Goal: Information Seeking & Learning: Understand process/instructions

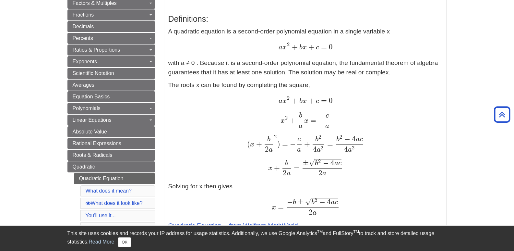
scroll to position [162, 0]
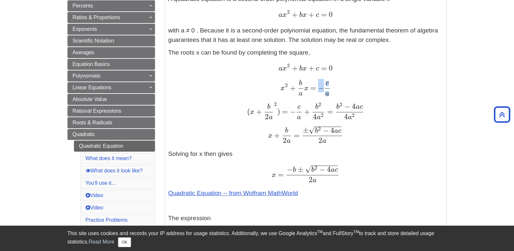
drag, startPoint x: 318, startPoint y: 85, endPoint x: 337, endPoint y: 90, distance: 19.1
click at [337, 90] on div "x 2 + b a x = − c a x 2 + b a x = − c a" at bounding box center [305, 87] width 275 height 16
click at [289, 104] on span "( x + b 2 a 2 ) = − c a + b 2 4 a 2 = b 2 − 4 a c 4 a 2" at bounding box center [305, 107] width 117 height 18
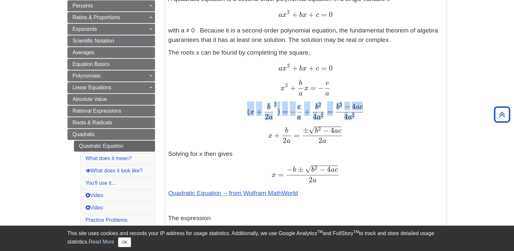
drag, startPoint x: 247, startPoint y: 105, endPoint x: 249, endPoint y: 117, distance: 12.2
click at [249, 117] on span "( x + b 2 a 2 ) = − c a + b 2 4 a 2 = b 2 − 4 a c 4 a 2" at bounding box center [305, 111] width 117 height 18
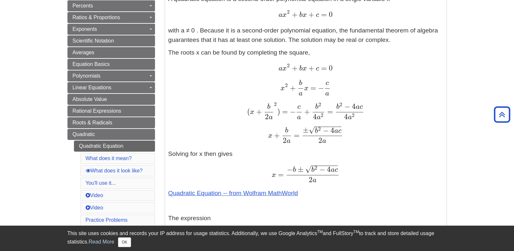
click at [228, 120] on p "The roots x can be found by completing the square, a x 2 + b x + c = 0 a x 2 + …" at bounding box center [305, 123] width 275 height 150
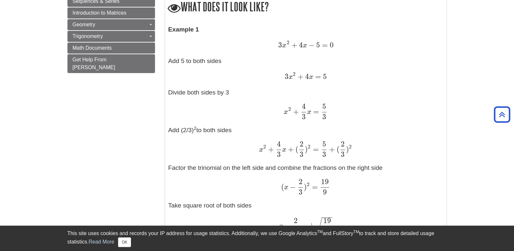
scroll to position [519, 0]
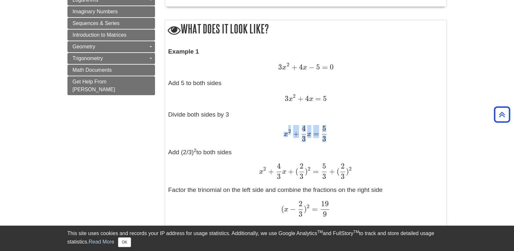
drag, startPoint x: 285, startPoint y: 126, endPoint x: 341, endPoint y: 133, distance: 56.2
click at [341, 133] on div "x 2 + 4 3 x = 5 3 x 2 + 4 3 x = 5 3" at bounding box center [305, 134] width 275 height 16
click at [270, 147] on p "Example 1 3 x 2 + 4 x − 5 = 0 3 x 2 + 4 x − 5 = 0 Add 5 to both sides 3 x 2 + 4…" at bounding box center [305, 188] width 275 height 282
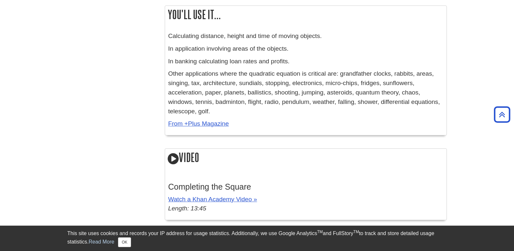
scroll to position [1071, 0]
